Goal: Find specific page/section: Find specific page/section

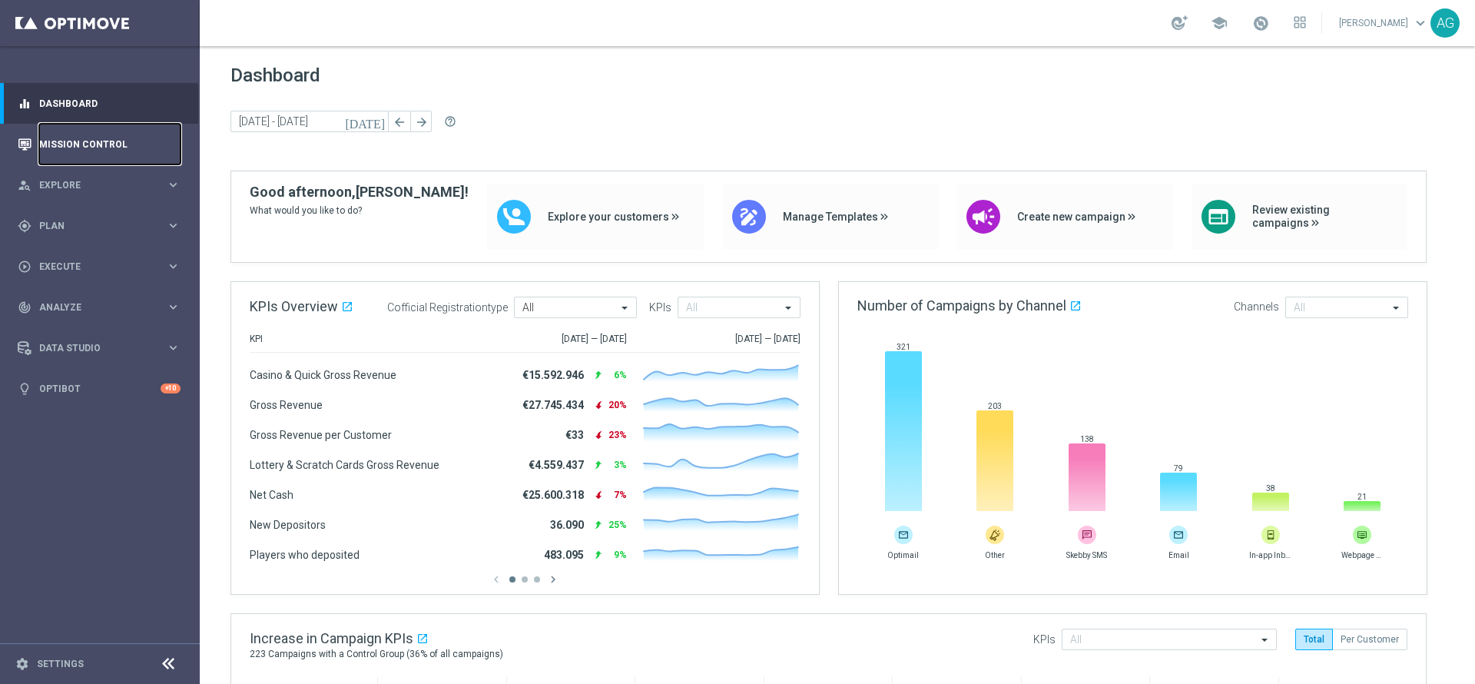
click at [116, 141] on link "Mission Control" at bounding box center [109, 144] width 141 height 41
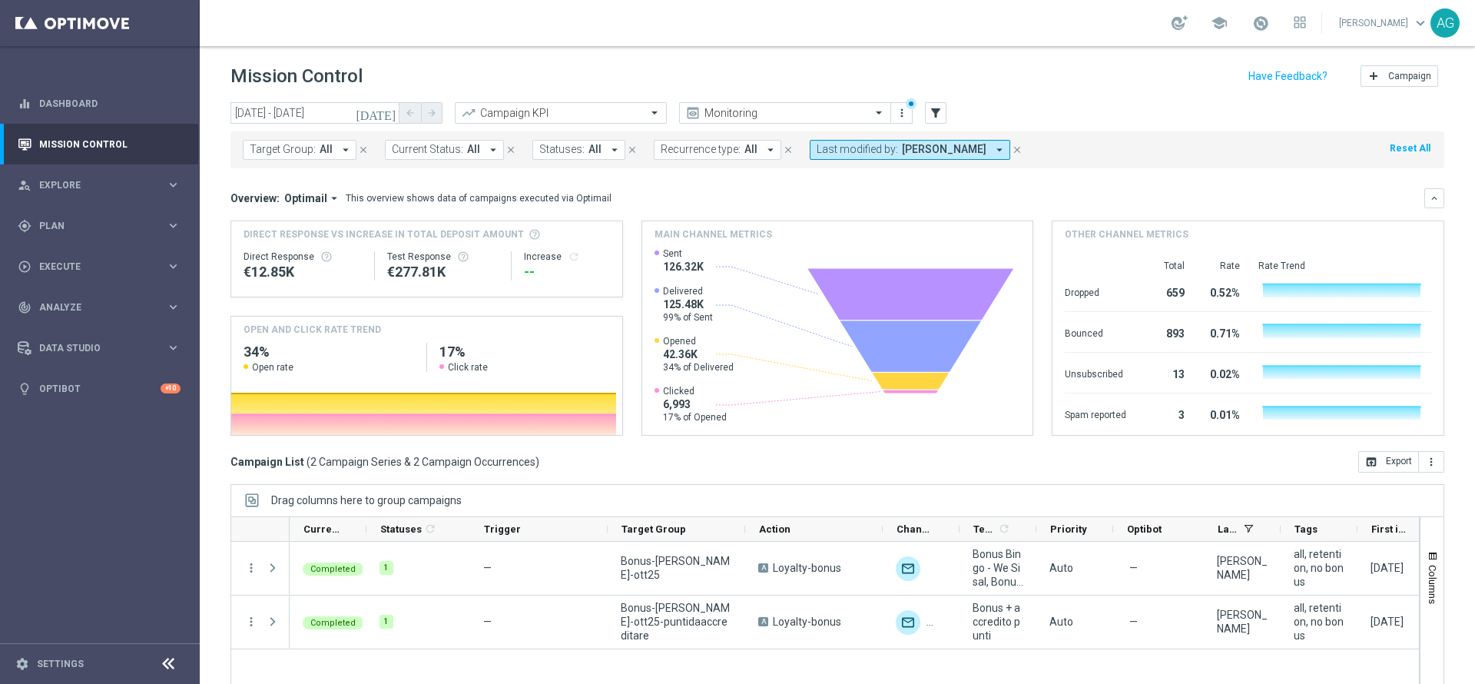
click at [992, 151] on icon "arrow_drop_down" at bounding box center [999, 150] width 14 height 14
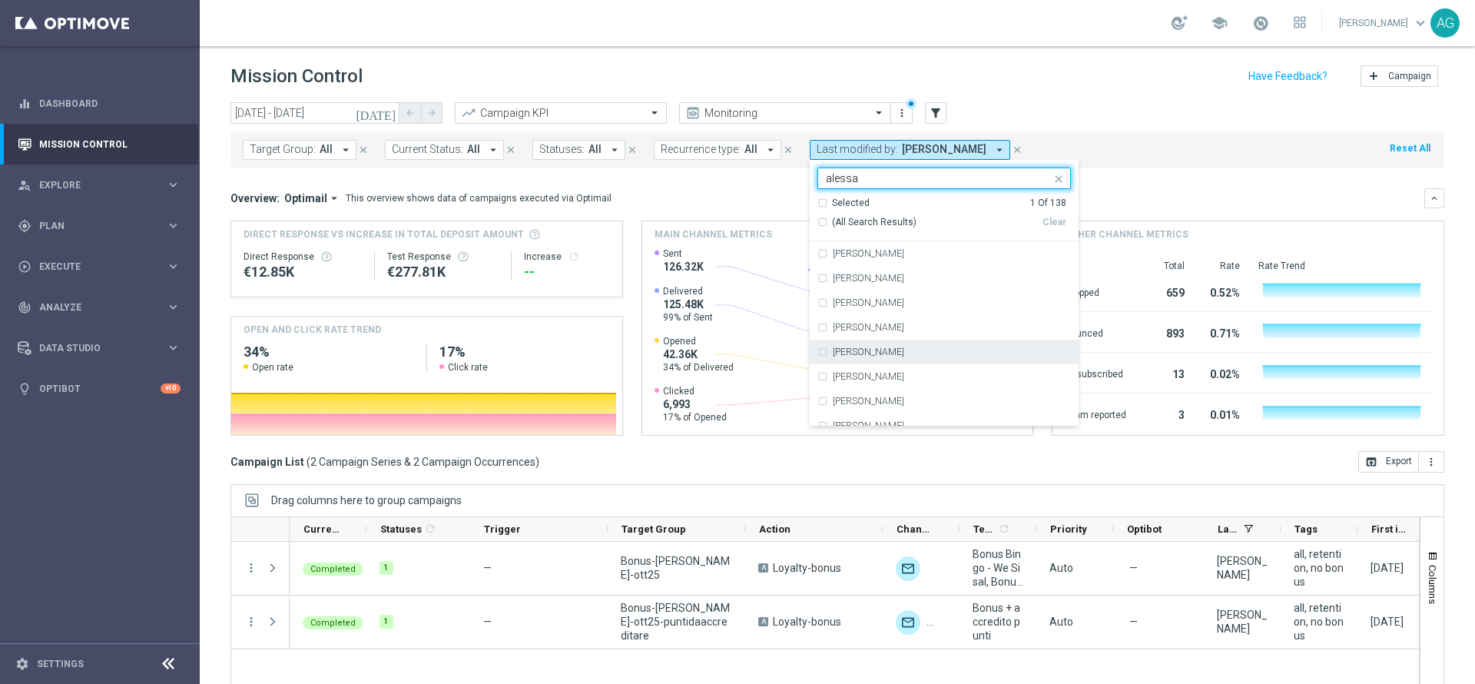
click at [870, 354] on label "[PERSON_NAME]" at bounding box center [868, 351] width 71 height 9
type input "alessa"
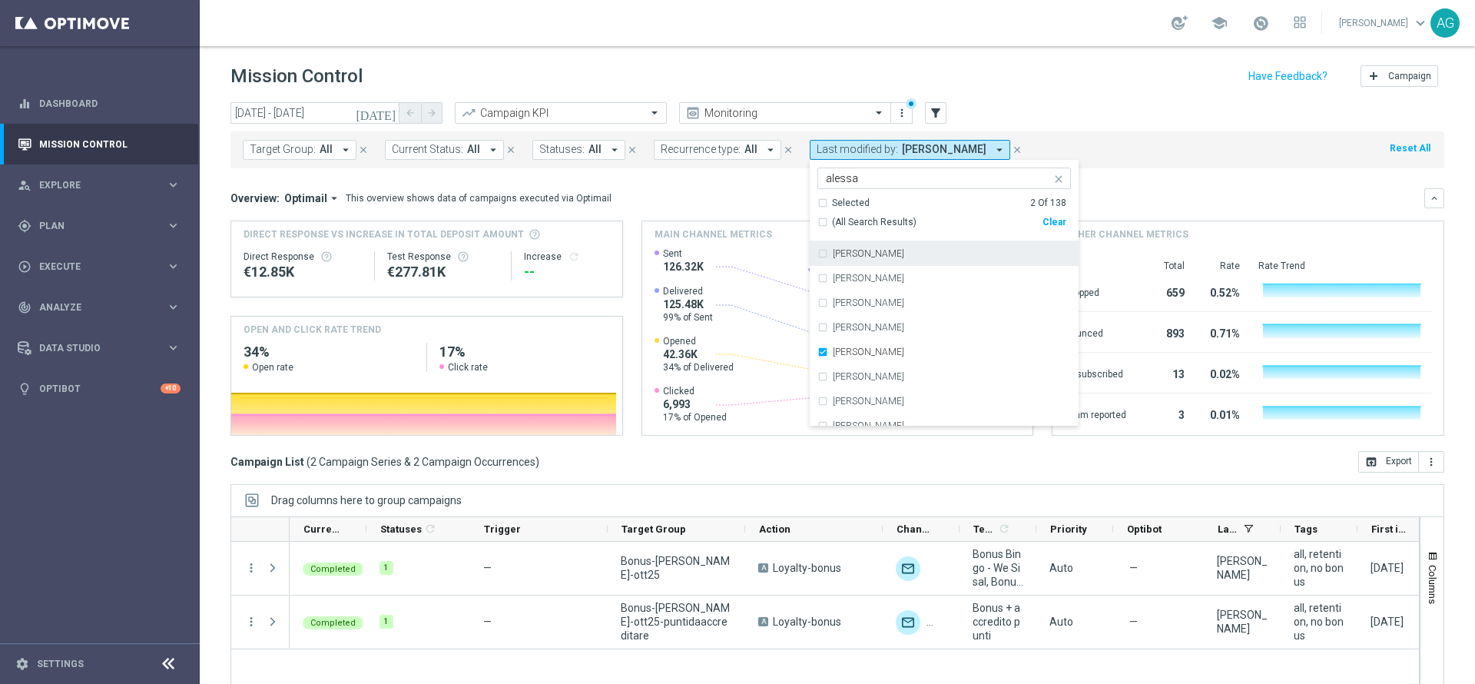
click at [1021, 98] on header "Mission Control add Campaign" at bounding box center [837, 74] width 1275 height 56
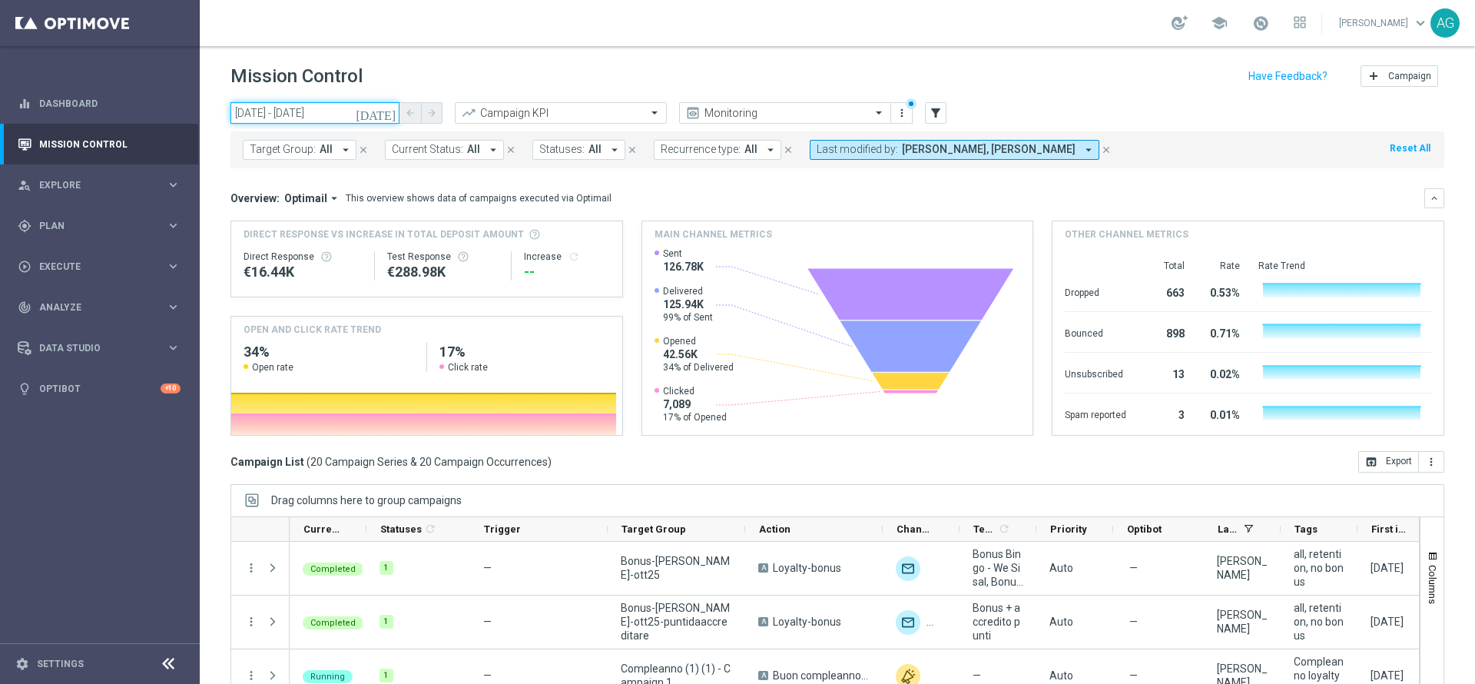
click at [327, 114] on input "[DATE] - [DATE]" at bounding box center [314, 113] width 169 height 22
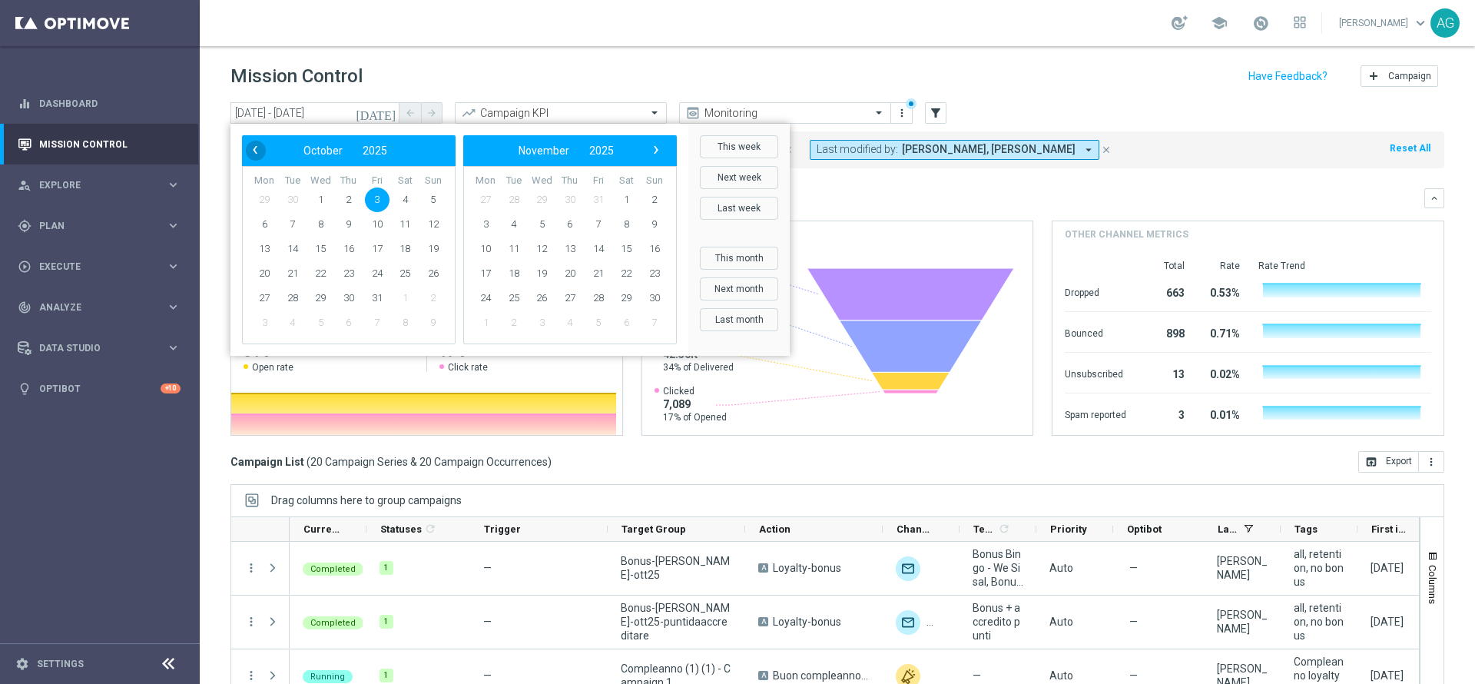
click at [259, 146] on span "‹" at bounding box center [255, 150] width 20 height 20
click at [267, 197] on span "1" at bounding box center [264, 199] width 25 height 25
click at [399, 196] on span "6" at bounding box center [404, 199] width 25 height 25
type input "[DATE] - [DATE]"
